Goal: Use online tool/utility: Utilize a website feature to perform a specific function

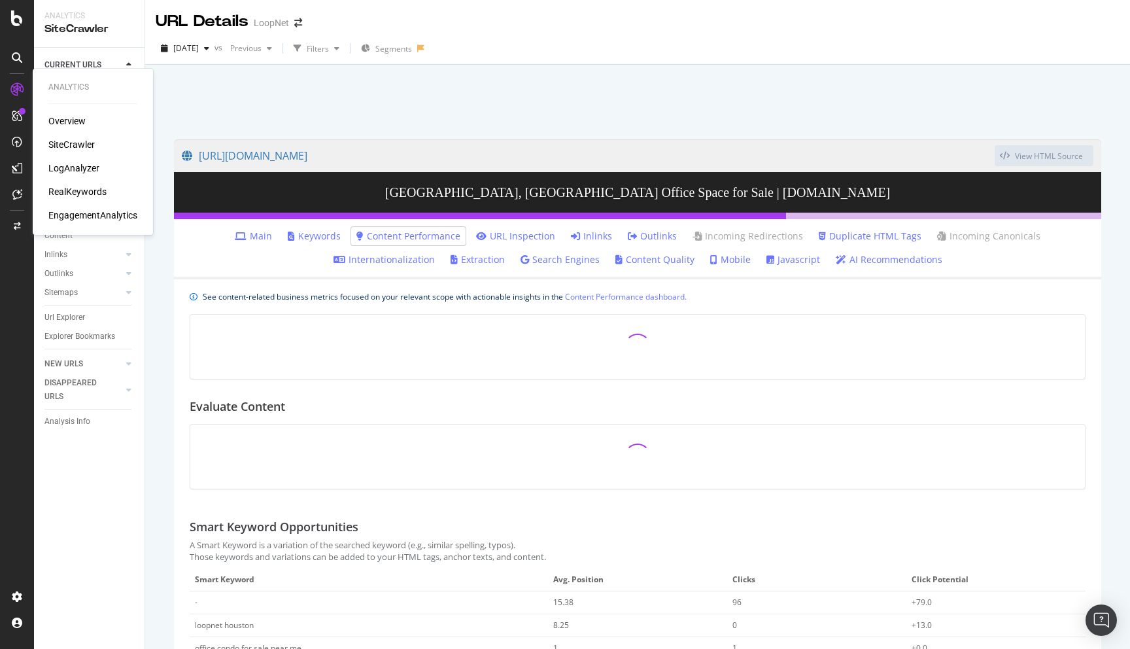
click at [65, 171] on div "LogAnalyzer" at bounding box center [73, 168] width 51 height 13
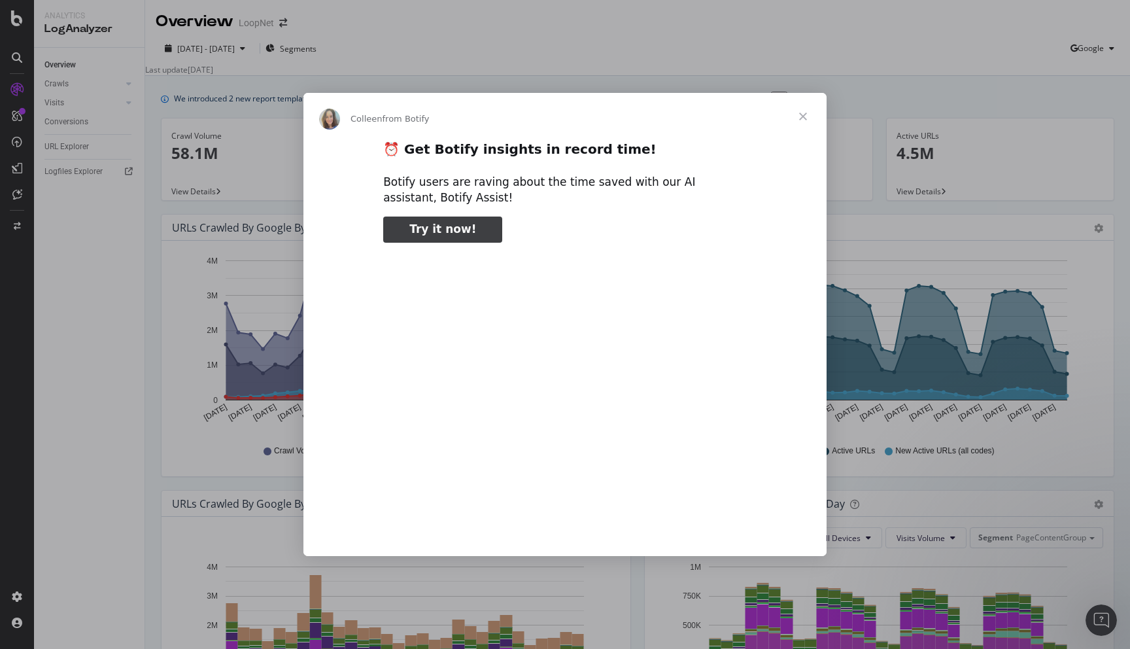
type input "1044973"
click at [808, 118] on span "Close" at bounding box center [803, 116] width 47 height 47
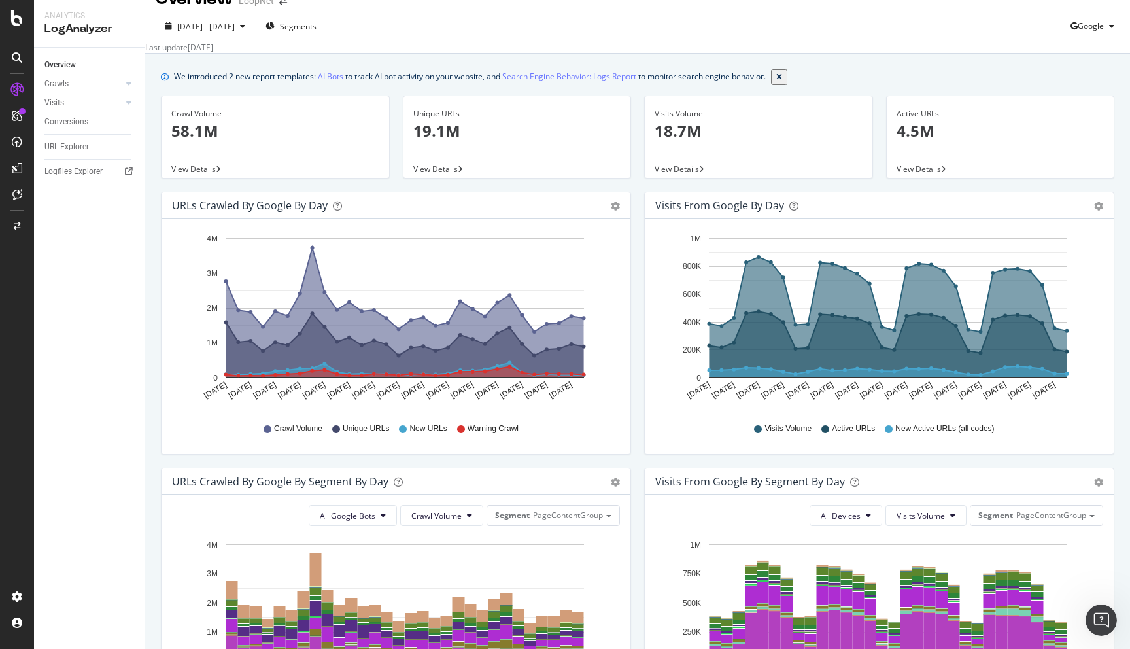
scroll to position [9, 0]
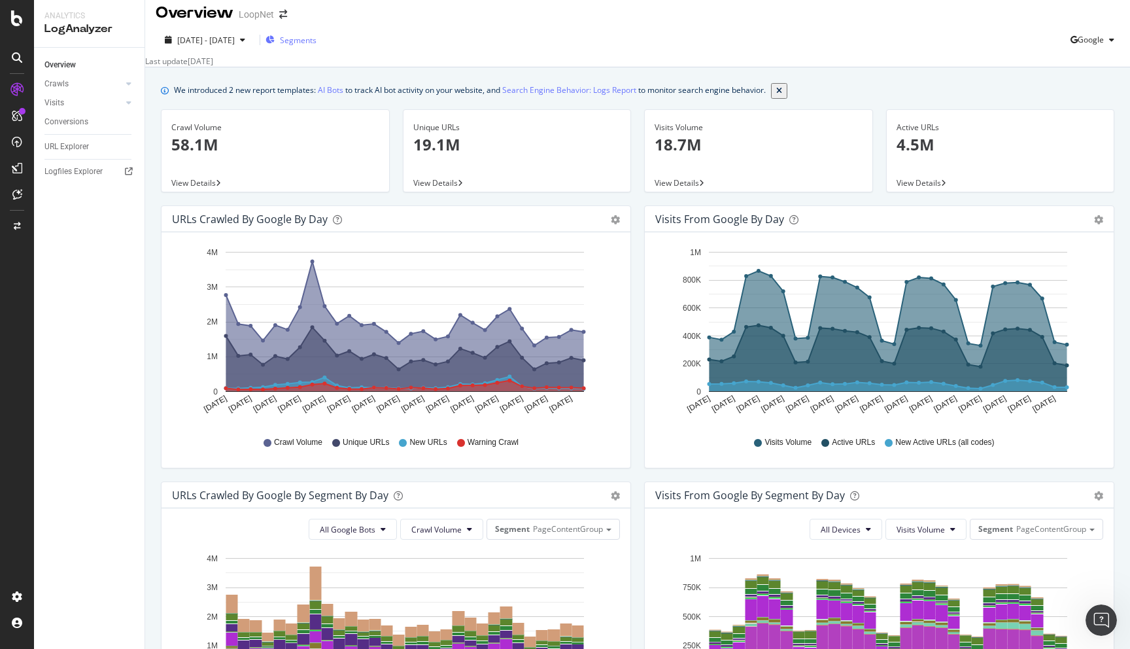
click at [317, 35] on span "Segments" at bounding box center [298, 40] width 37 height 11
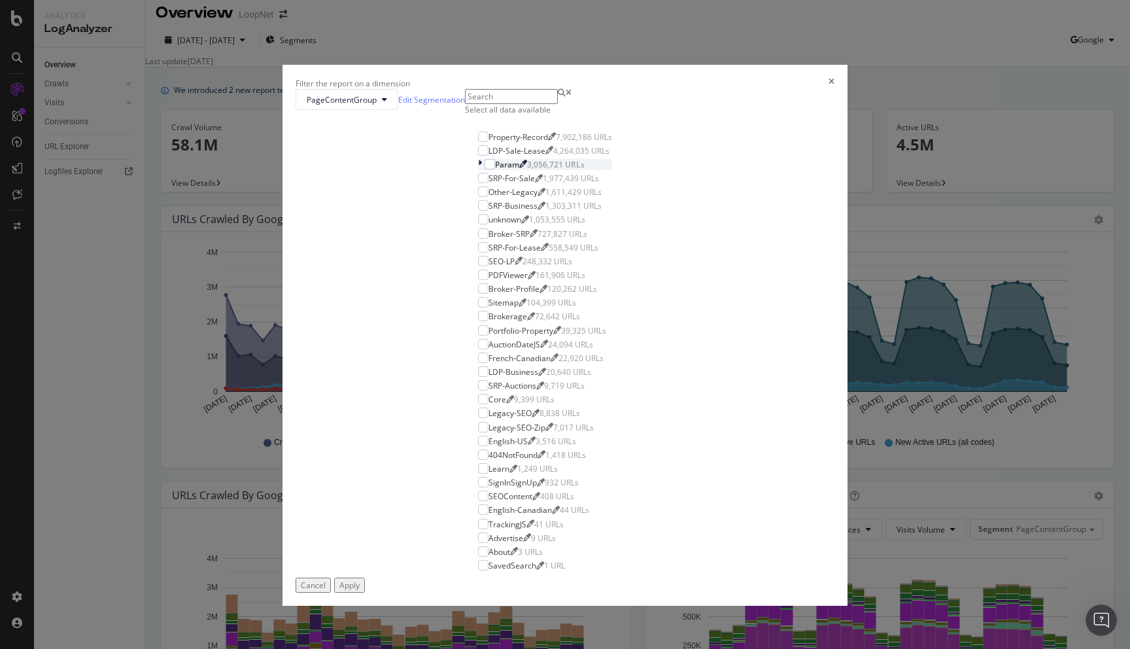
click at [478, 170] on icon "modal" at bounding box center [480, 164] width 4 height 11
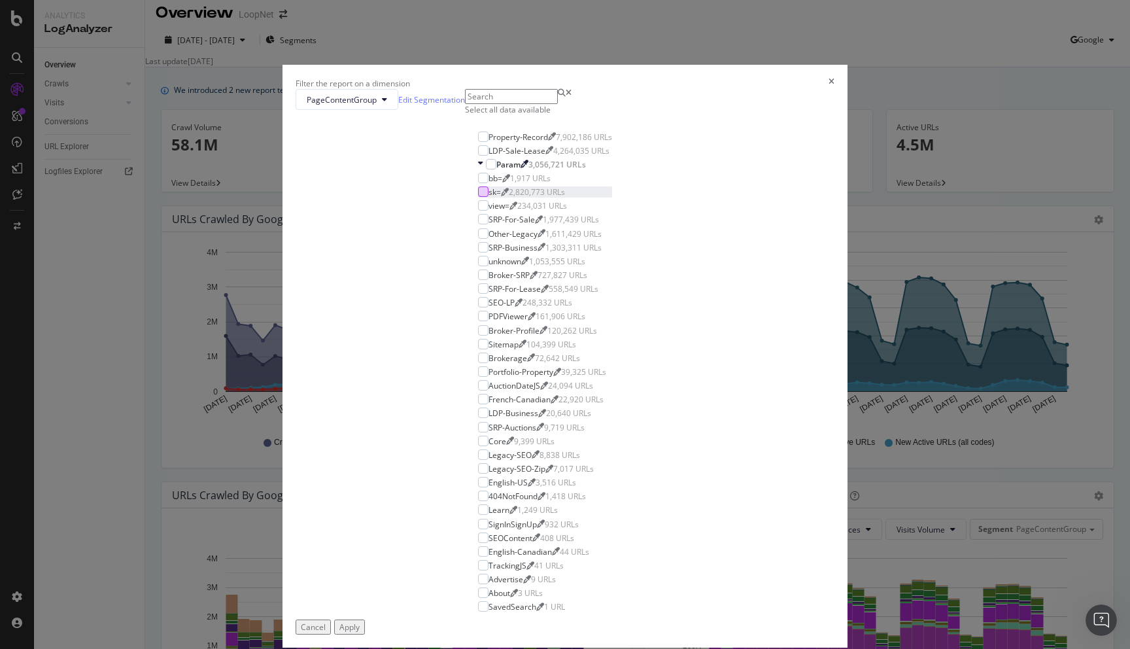
click at [478, 197] on div "modal" at bounding box center [483, 191] width 10 height 10
click at [360, 621] on div "Apply" at bounding box center [349, 626] width 20 height 11
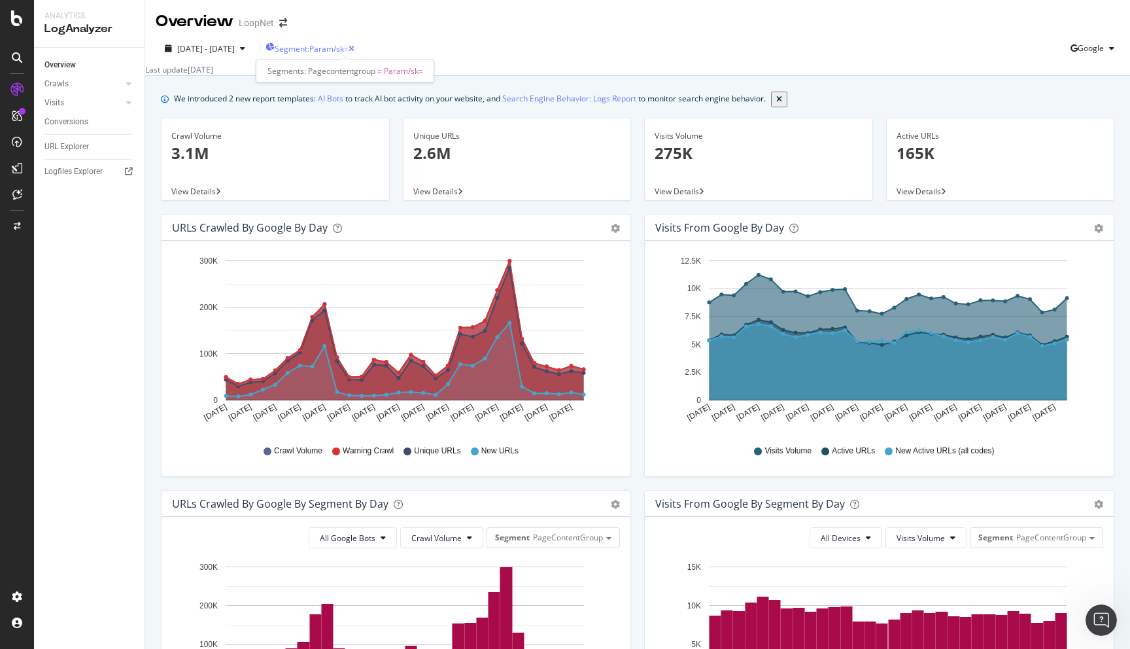
click at [349, 54] on span "Segment: Param/sk=" at bounding box center [312, 48] width 74 height 11
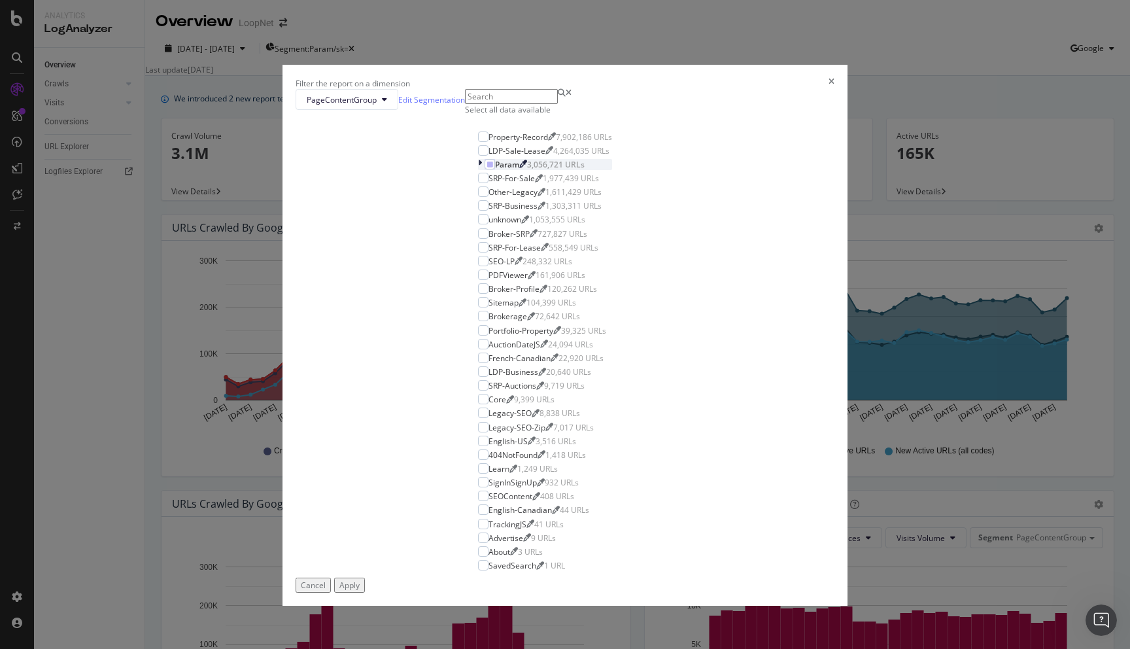
click at [478, 170] on div "modal" at bounding box center [481, 164] width 7 height 11
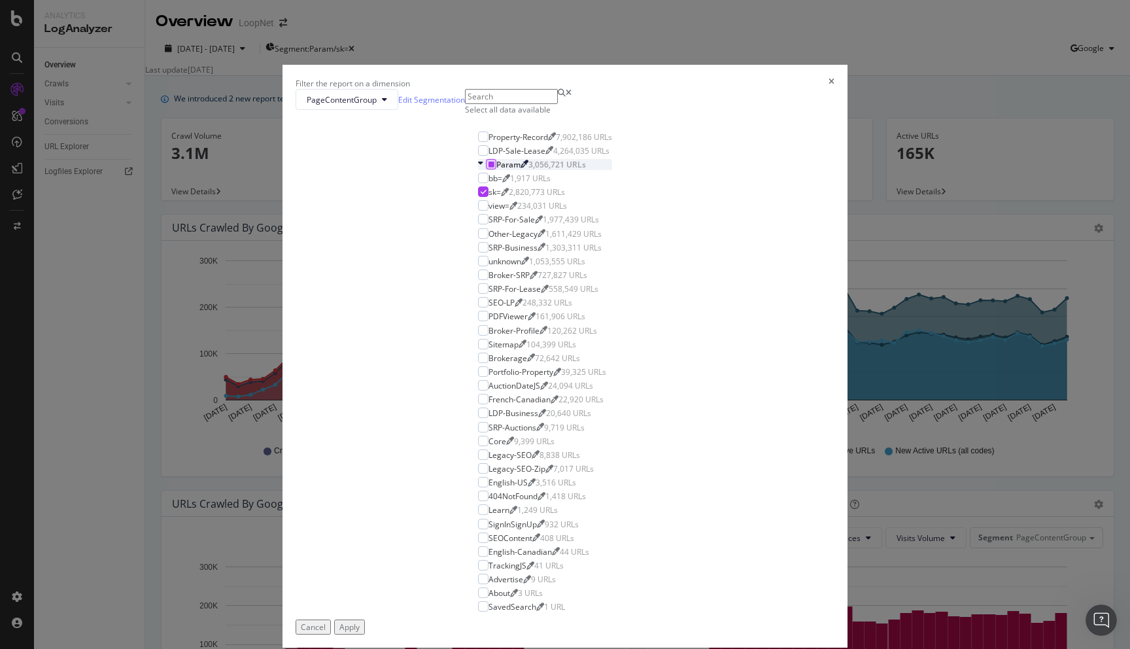
click at [489, 167] on icon "modal" at bounding box center [492, 164] width 6 height 7
click at [478, 142] on div "modal" at bounding box center [483, 136] width 10 height 10
click at [360, 621] on div "Apply" at bounding box center [349, 626] width 20 height 11
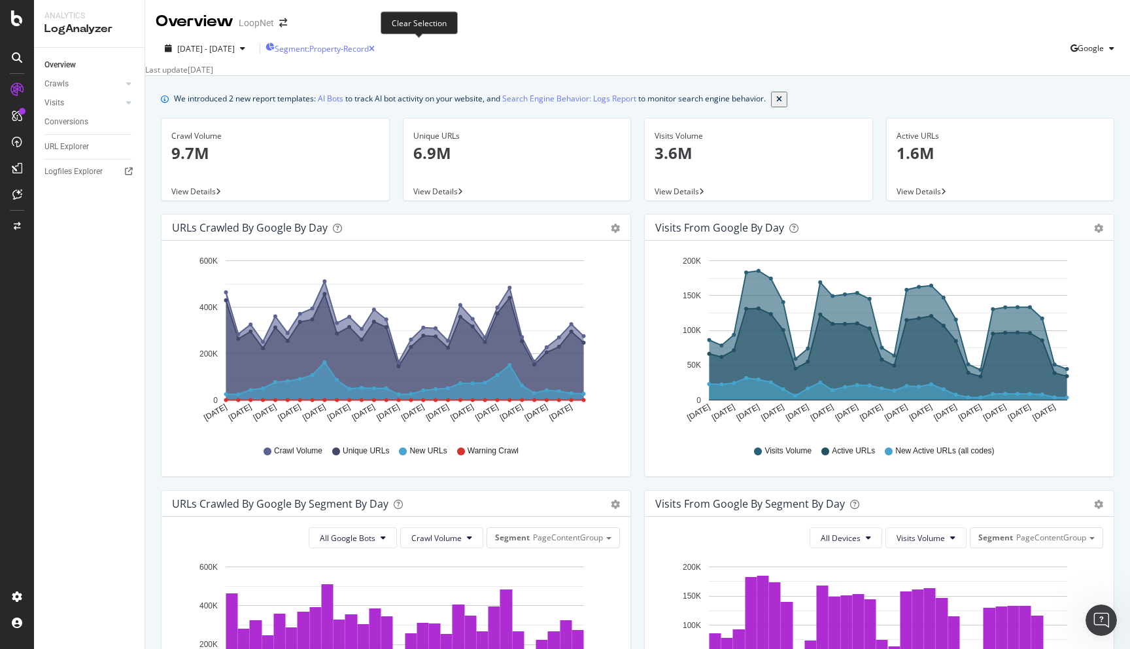
click at [375, 48] on icon "button" at bounding box center [372, 49] width 6 height 8
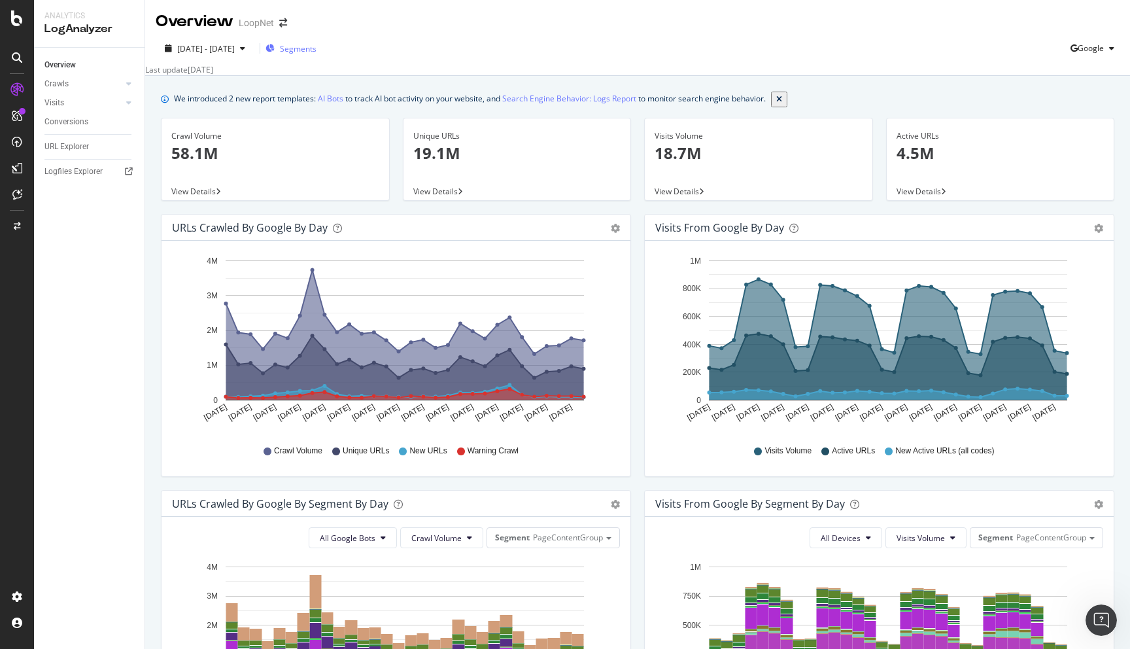
click at [317, 46] on span "Segments" at bounding box center [298, 48] width 37 height 11
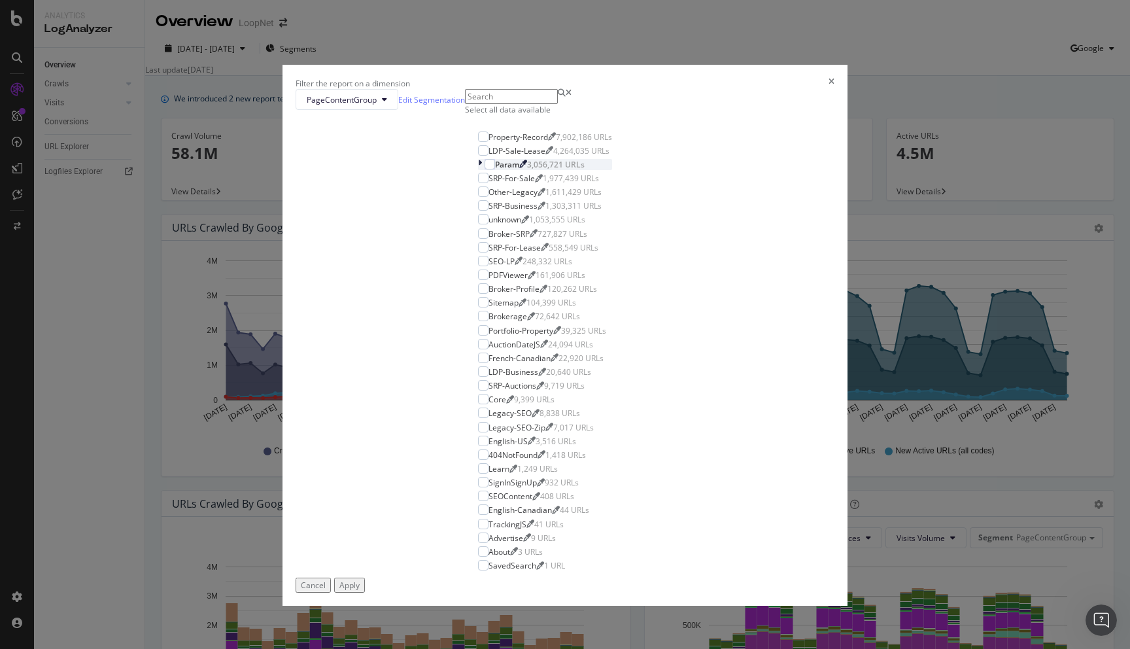
click at [478, 170] on icon "modal" at bounding box center [480, 164] width 4 height 11
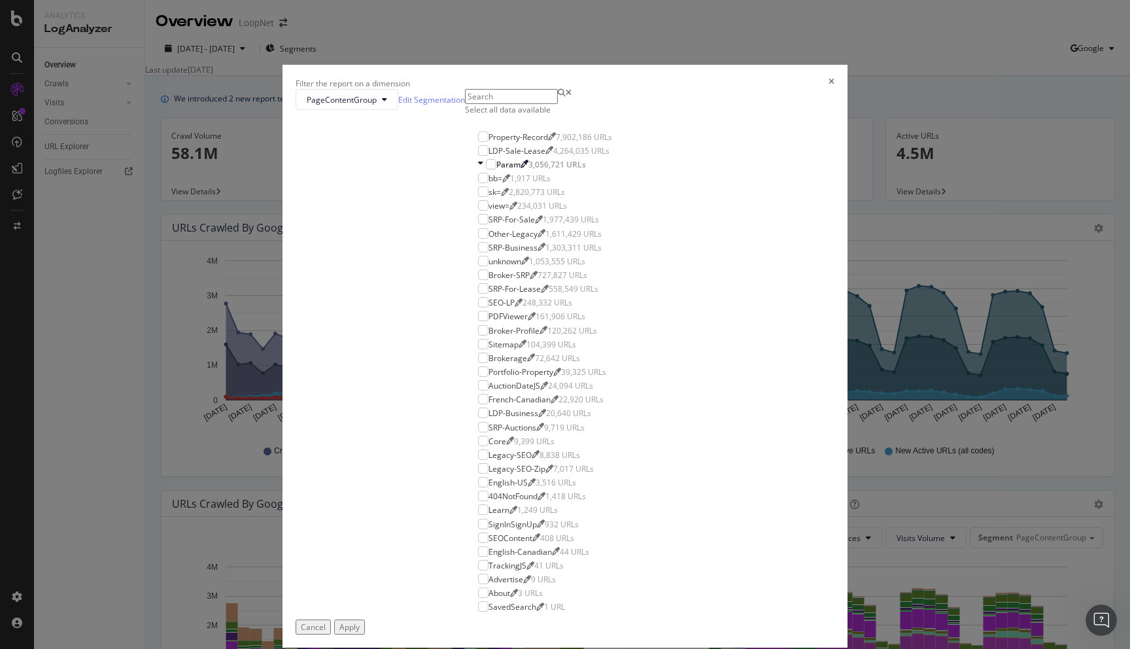
click at [829, 89] on icon "times" at bounding box center [832, 83] width 6 height 11
